Goal: Use online tool/utility: Utilize a website feature to perform a specific function

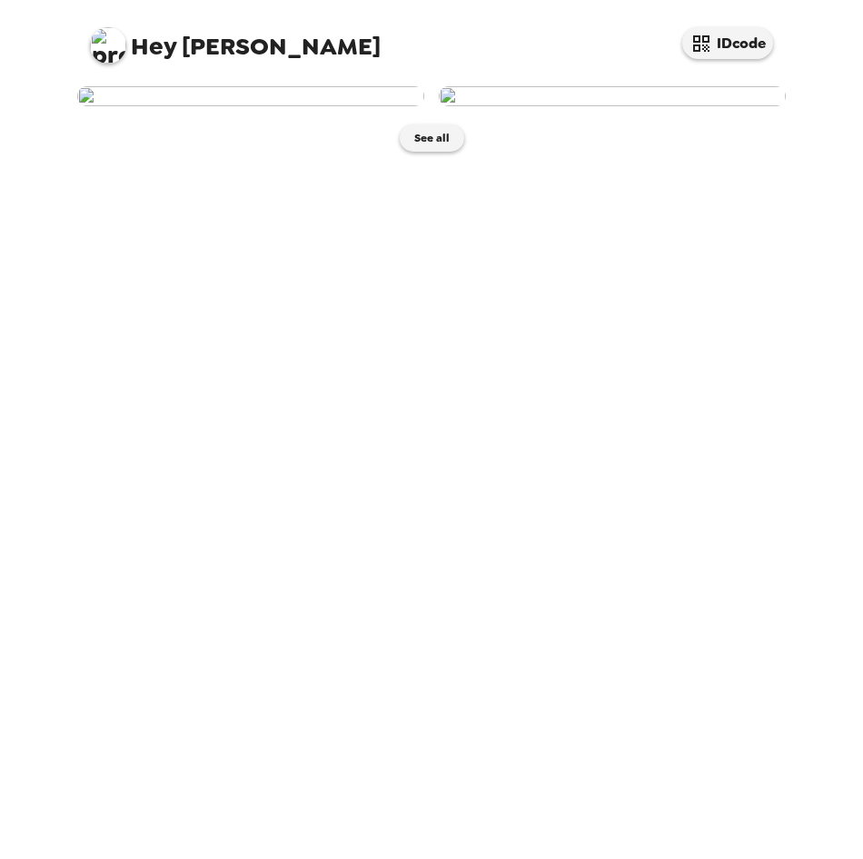
click at [338, 106] on img at bounding box center [250, 96] width 347 height 20
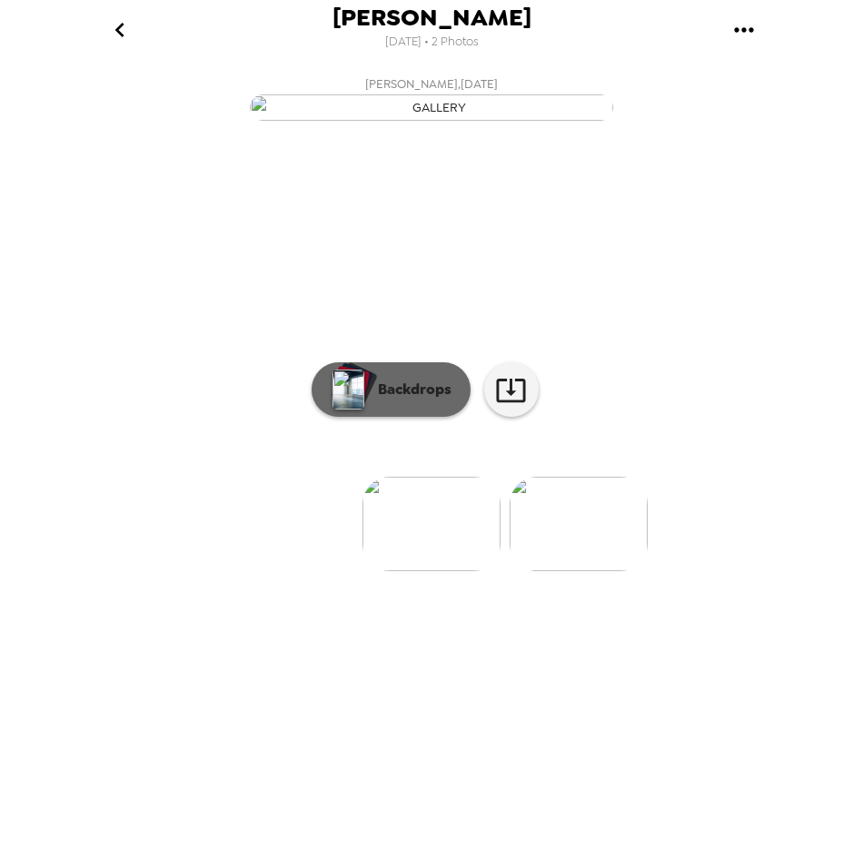
click at [407, 400] on p "Backdrops" at bounding box center [410, 390] width 83 height 22
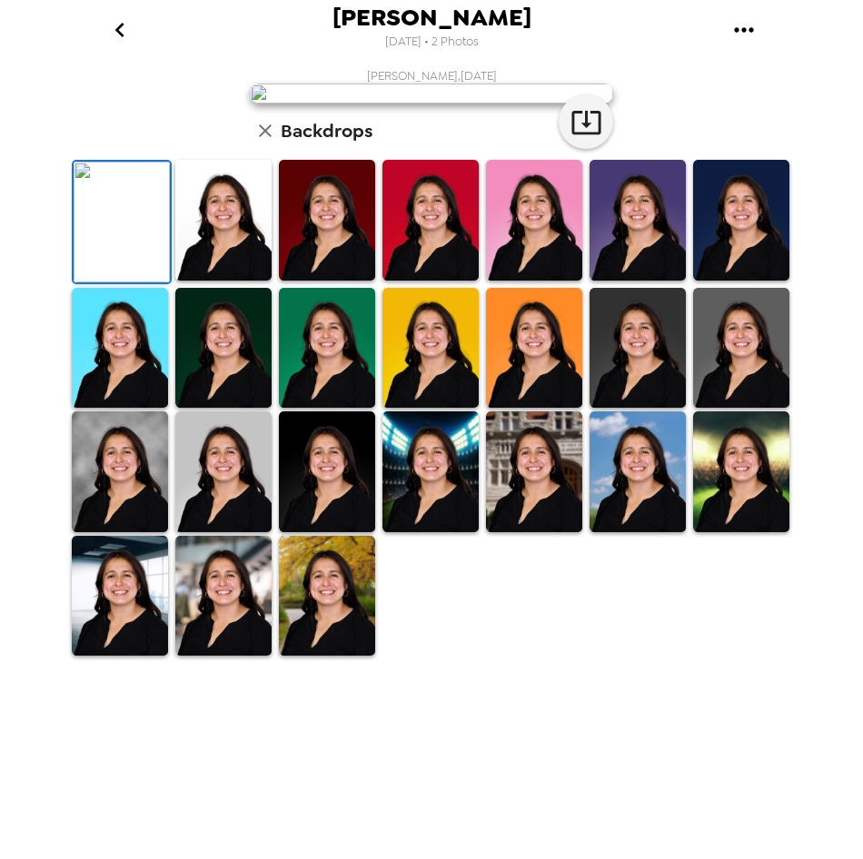
scroll to position [232, 0]
click at [204, 532] on img at bounding box center [223, 471] width 96 height 121
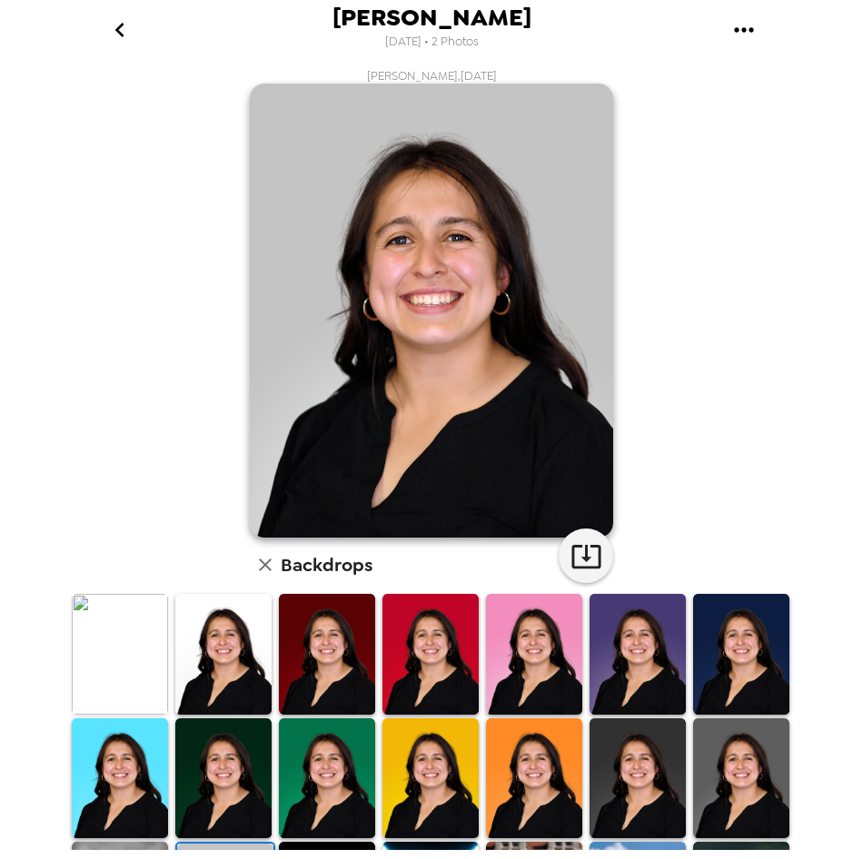
scroll to position [11, 0]
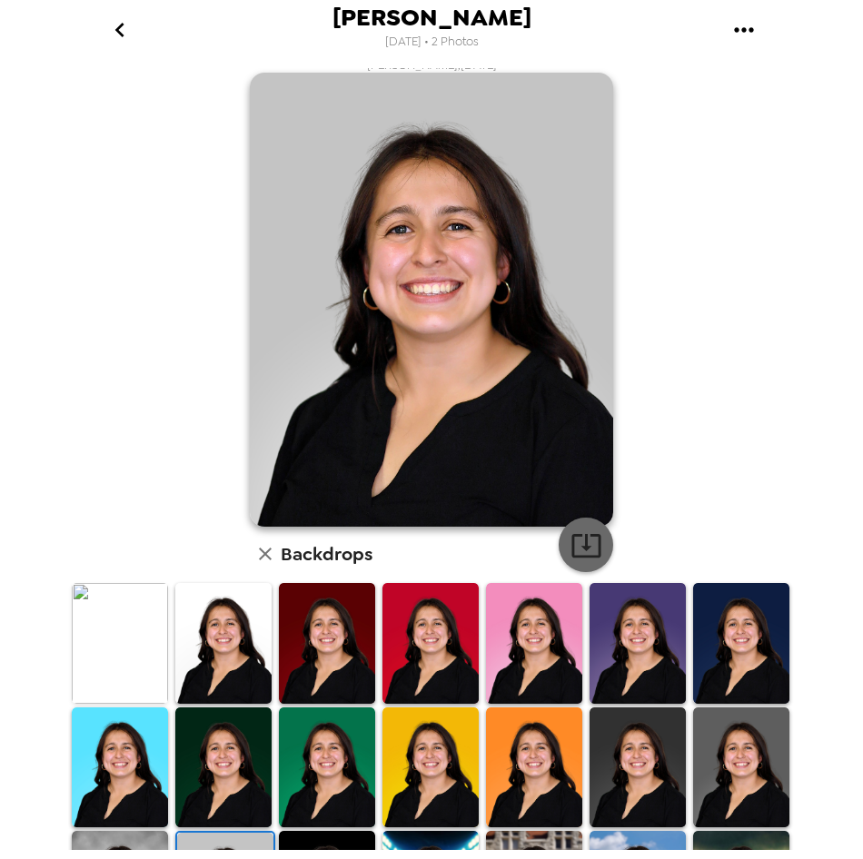
click at [561, 540] on button "button" at bounding box center [586, 545] width 54 height 54
